Goal: Information Seeking & Learning: Learn about a topic

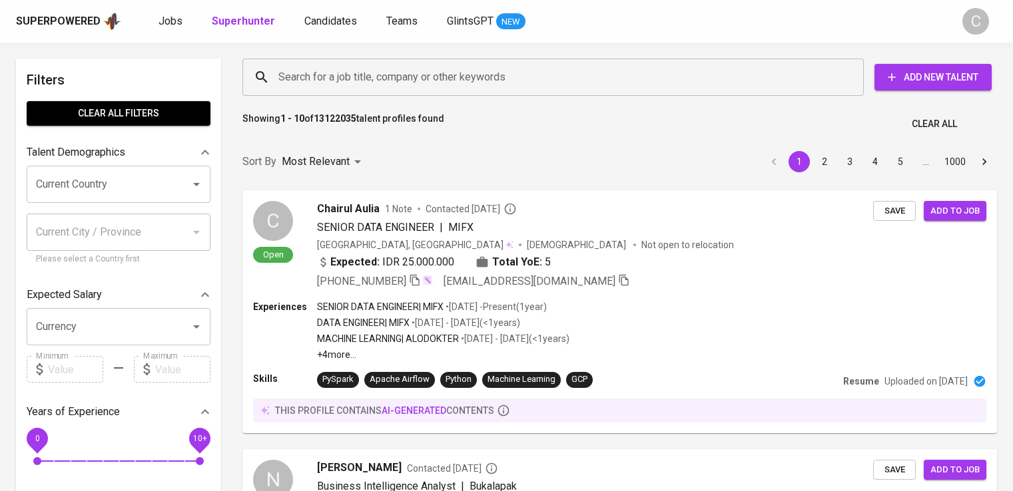
click at [364, 73] on input "Search for a job title, company or other keywords" at bounding box center [556, 77] width 563 height 25
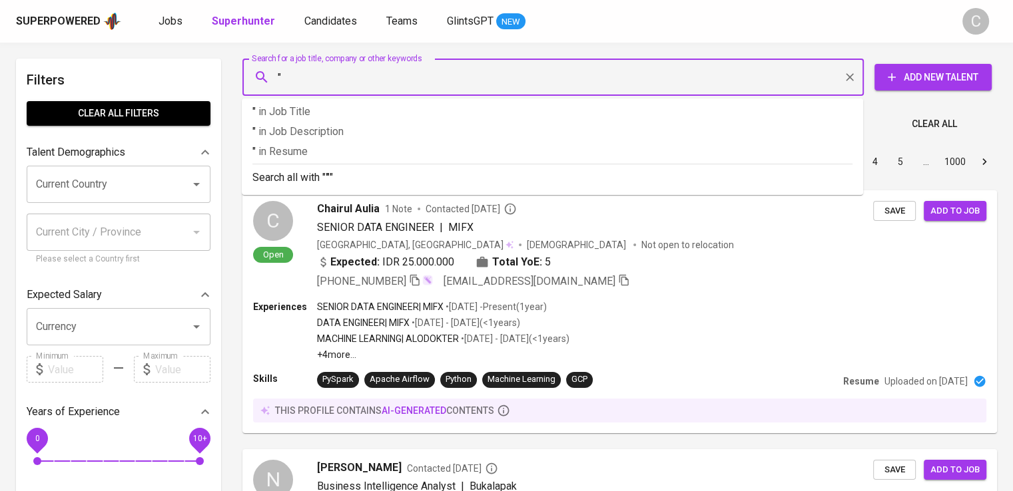
paste input "air bersih [GEOGRAPHIC_DATA]"
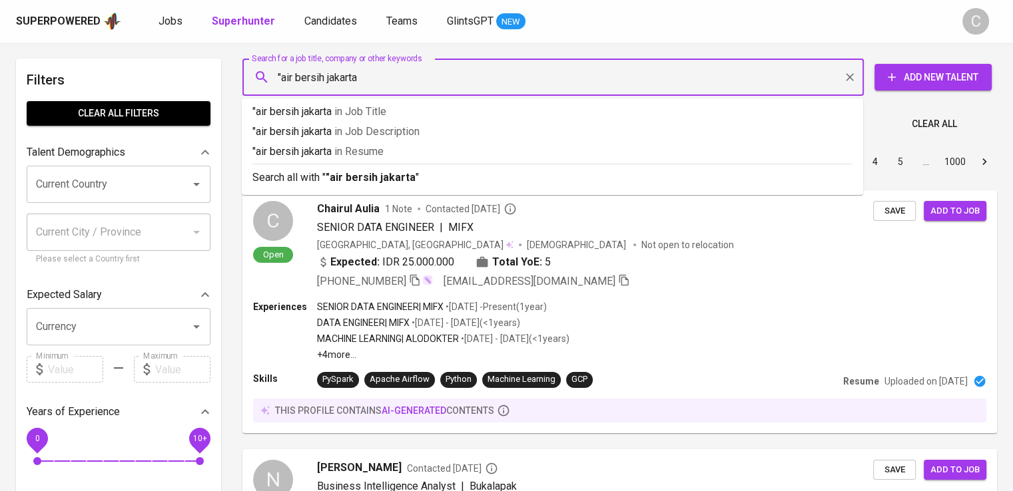
type input ""air bersih jakarta""
click at [355, 158] on span "in [GEOGRAPHIC_DATA]" at bounding box center [361, 151] width 49 height 13
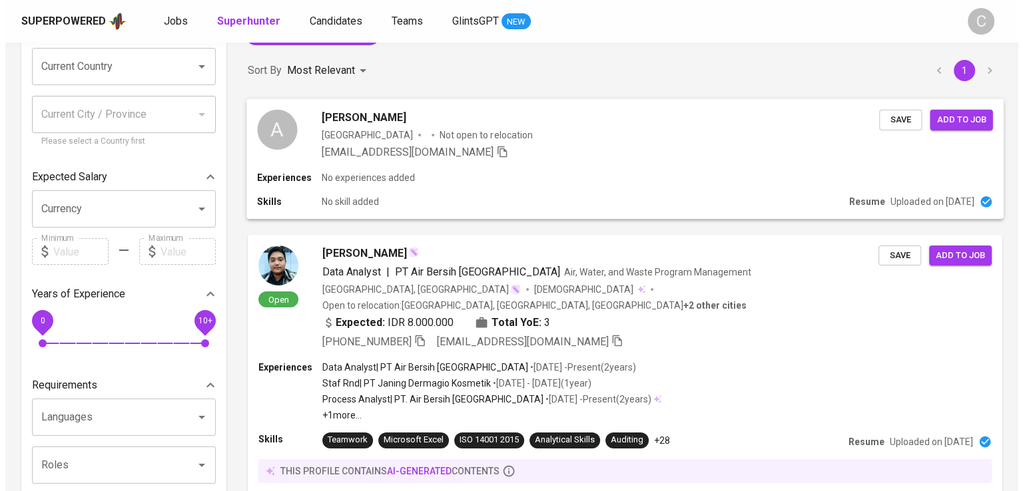
scroll to position [100, 0]
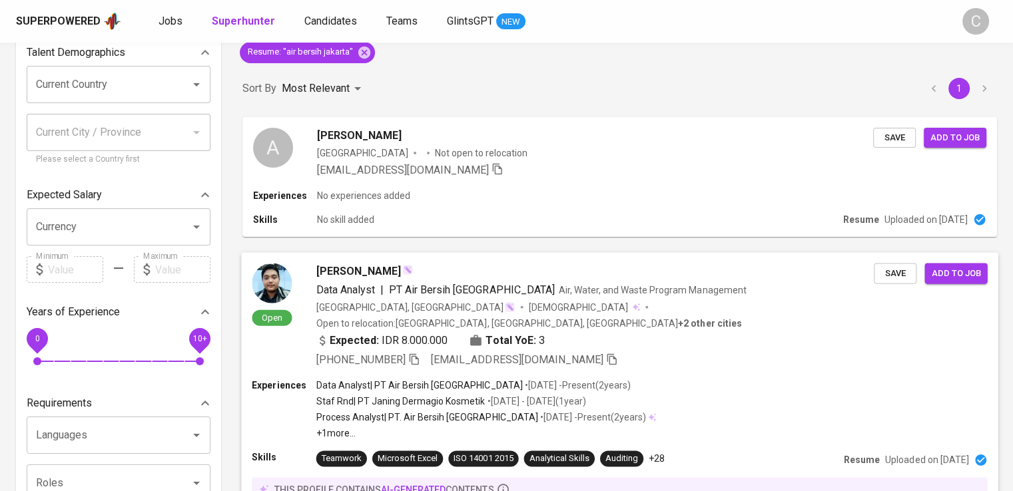
click at [429, 286] on span "PT Air Bersih [GEOGRAPHIC_DATA]" at bounding box center [472, 289] width 166 height 13
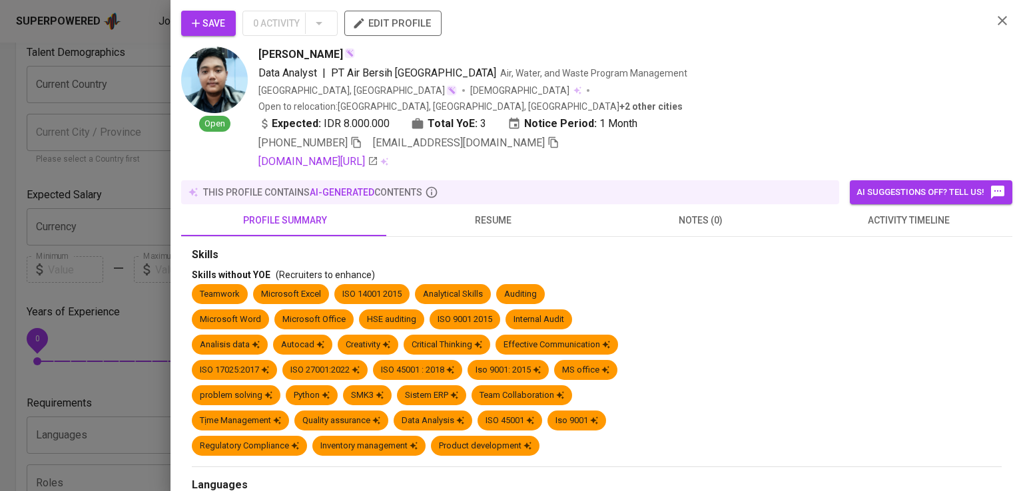
click at [862, 39] on div "Save 0 Activity edit profile" at bounding box center [581, 29] width 800 height 36
click at [357, 136] on icon "button" at bounding box center [356, 142] width 12 height 12
click at [360, 136] on icon "button" at bounding box center [356, 142] width 12 height 12
